Goal: Book appointment/travel/reservation

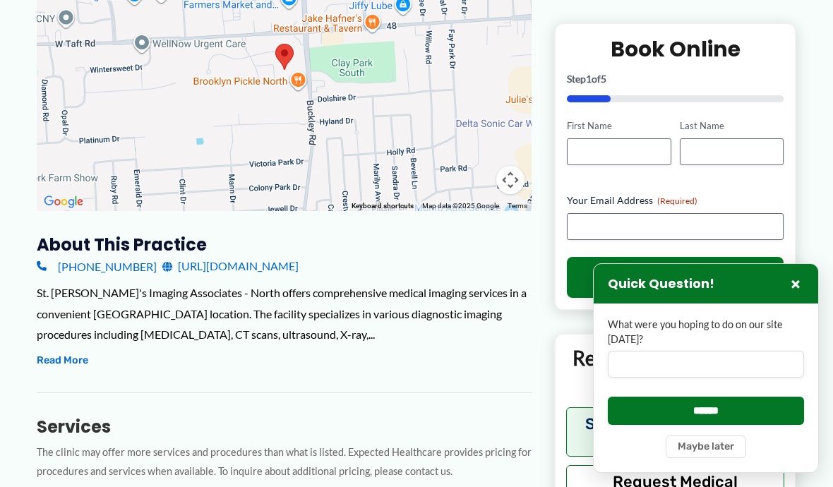
scroll to position [303, 0]
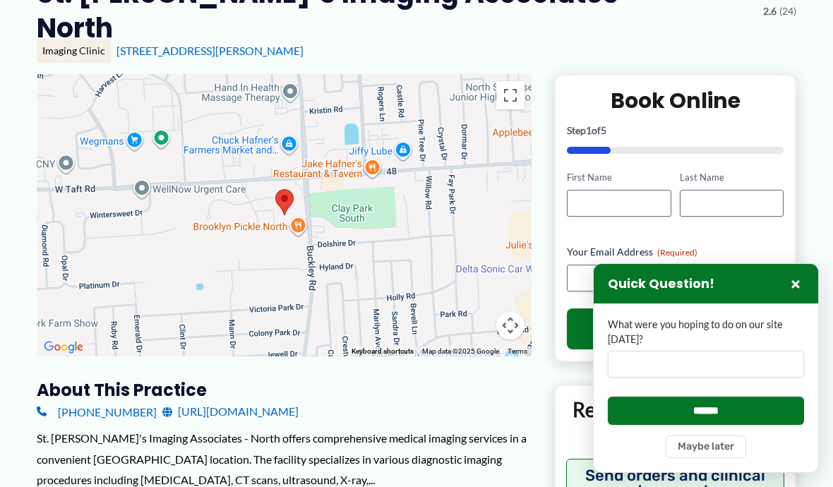
scroll to position [155, 0]
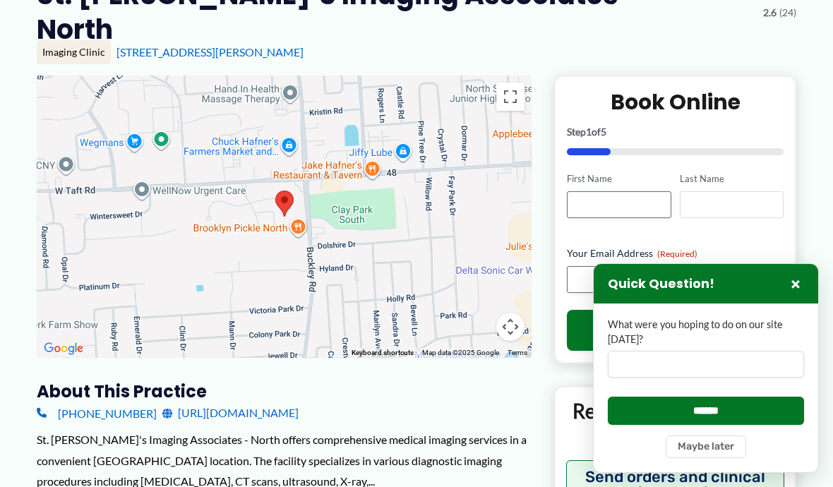
click at [680, 191] on input "Last Name" at bounding box center [732, 204] width 104 height 27
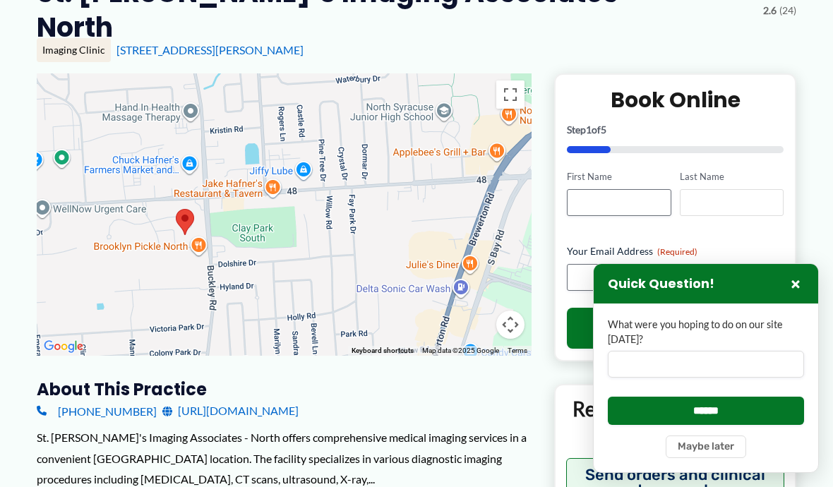
click at [687, 189] on input "Last Name" at bounding box center [732, 202] width 104 height 27
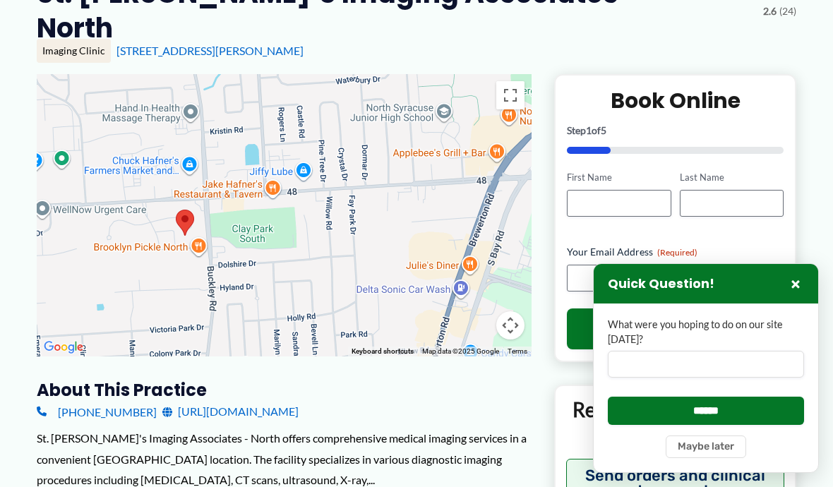
scroll to position [157, 0]
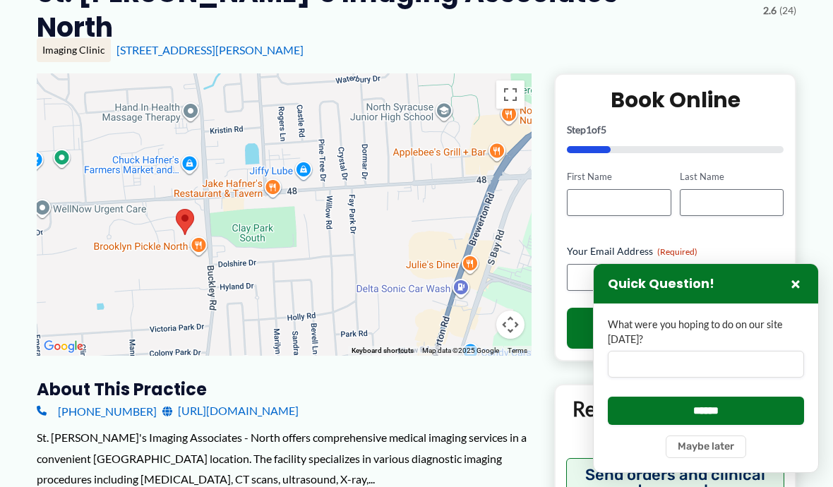
click at [515, 150] on div at bounding box center [284, 214] width 495 height 282
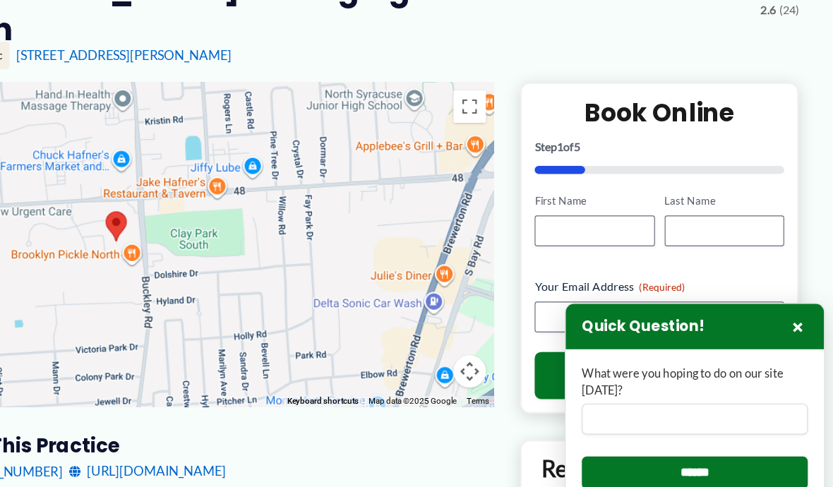
scroll to position [159, 0]
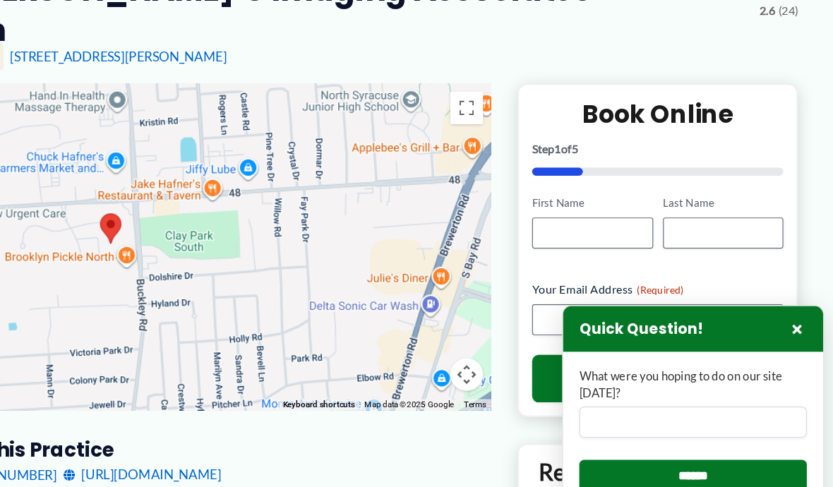
click at [567, 139] on form "**********" at bounding box center [675, 235] width 217 height 224
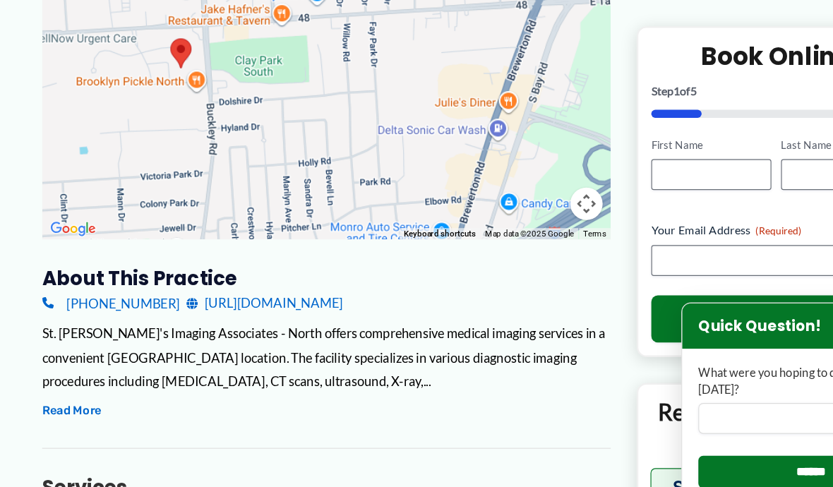
scroll to position [304, 0]
